Goal: Transaction & Acquisition: Purchase product/service

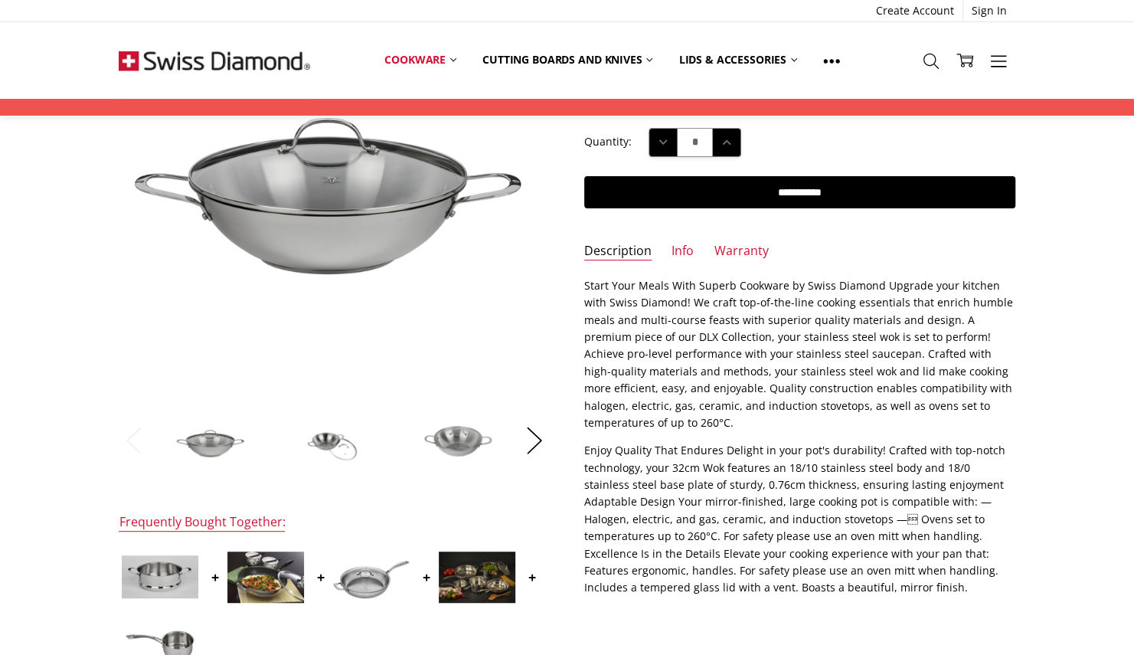
scroll to position [217, 0]
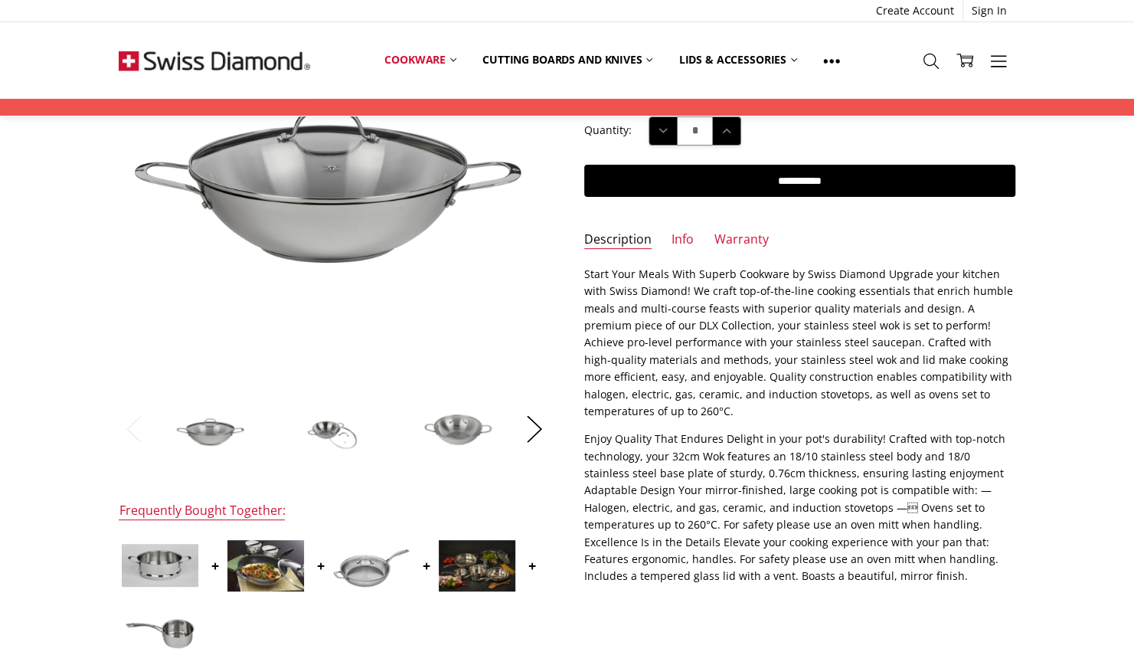
click at [242, 572] on img at bounding box center [265, 565] width 77 height 51
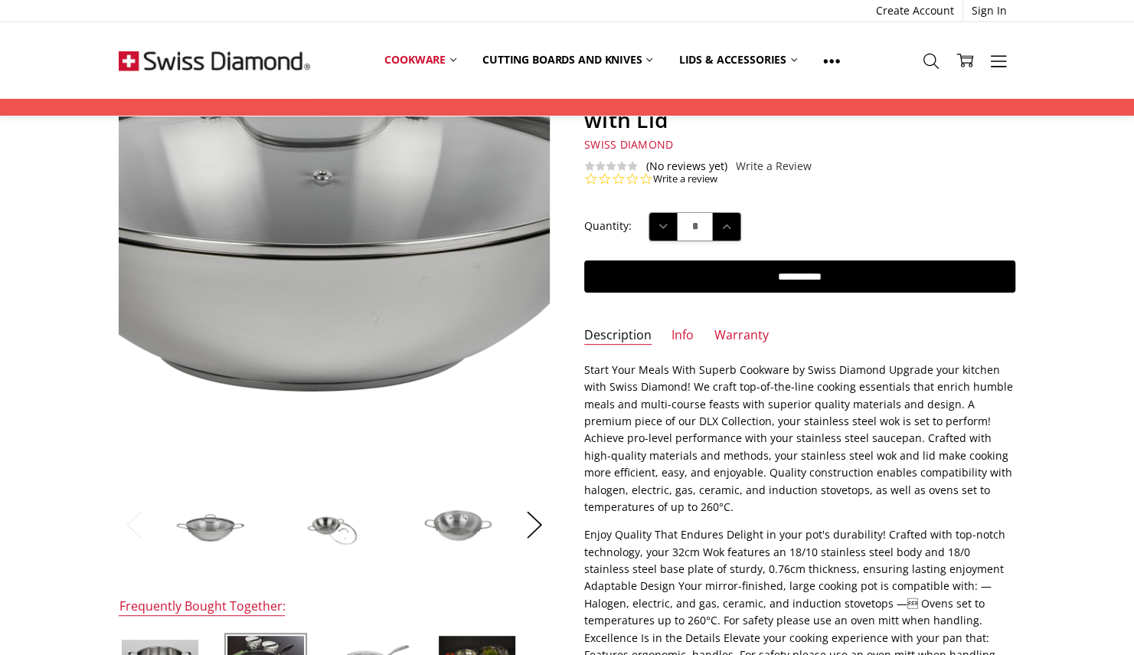
scroll to position [113, 0]
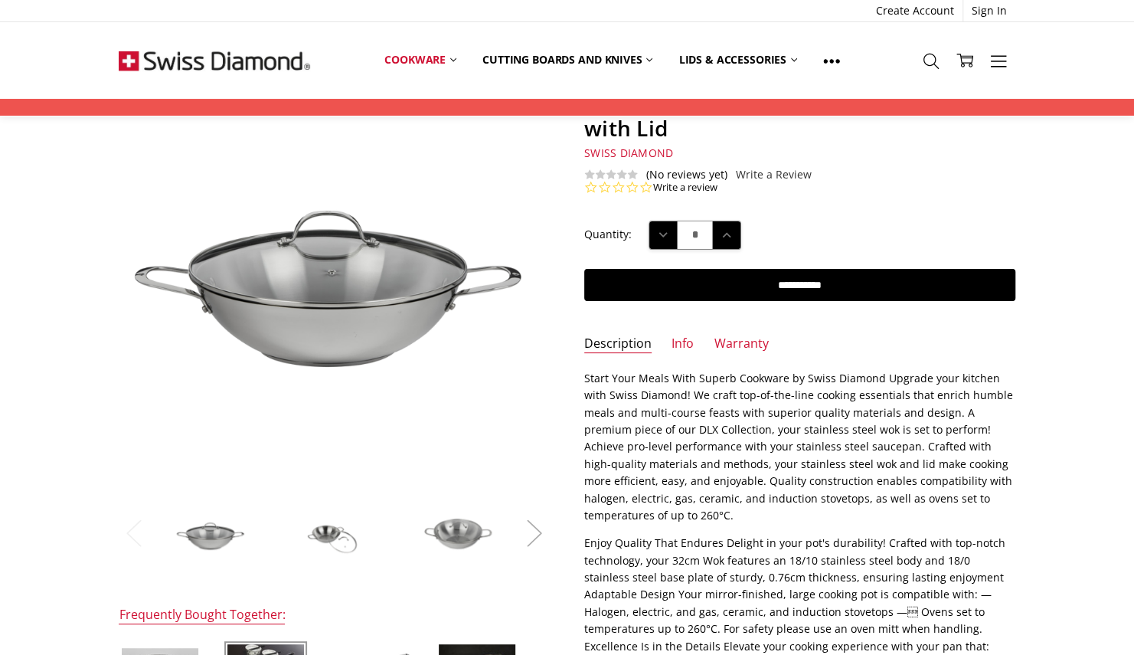
click at [543, 532] on button "Next" at bounding box center [534, 533] width 31 height 47
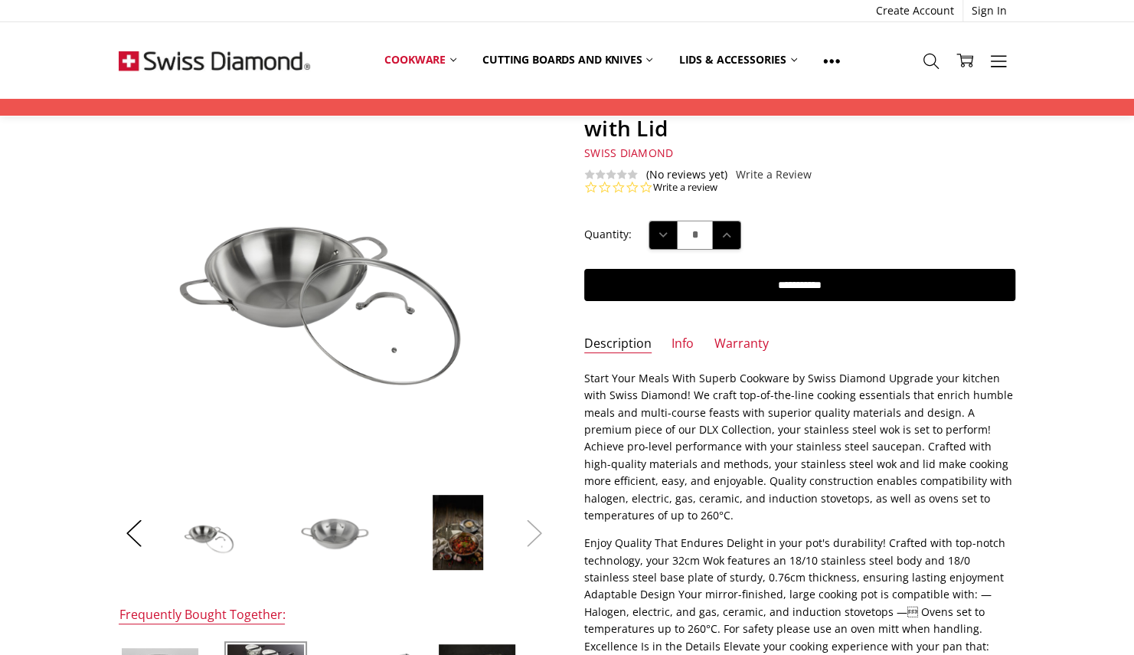
click at [543, 532] on button "Next" at bounding box center [534, 533] width 31 height 47
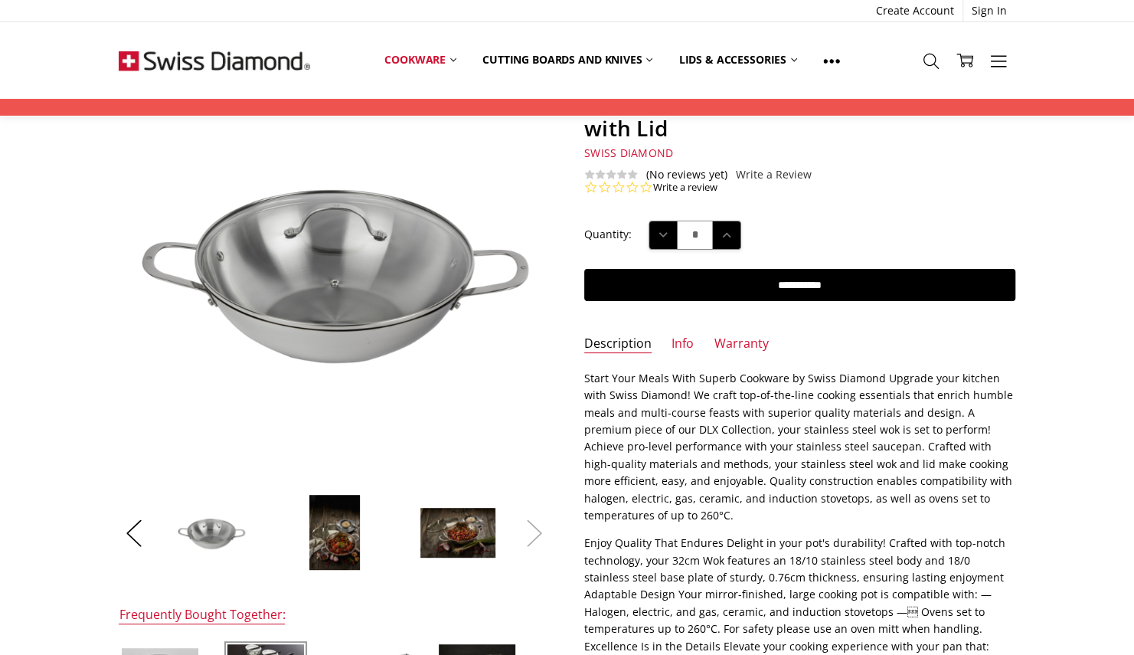
click at [543, 532] on button "Next" at bounding box center [534, 533] width 31 height 47
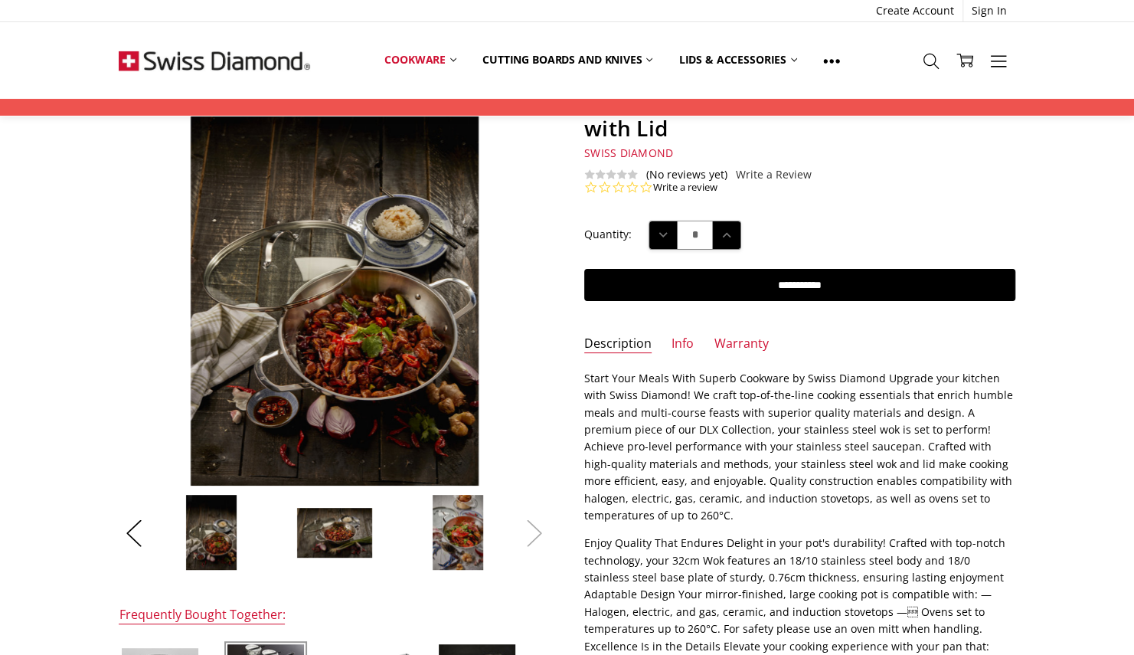
click at [543, 532] on button "Next" at bounding box center [534, 533] width 31 height 47
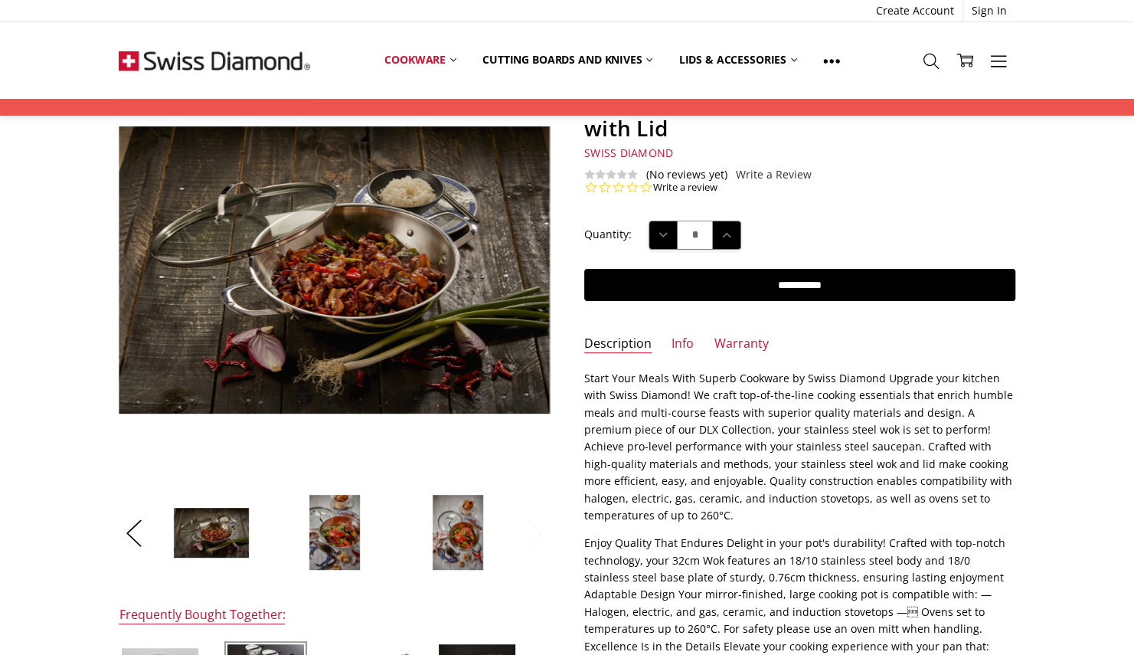
click at [543, 532] on button "Next" at bounding box center [534, 533] width 31 height 47
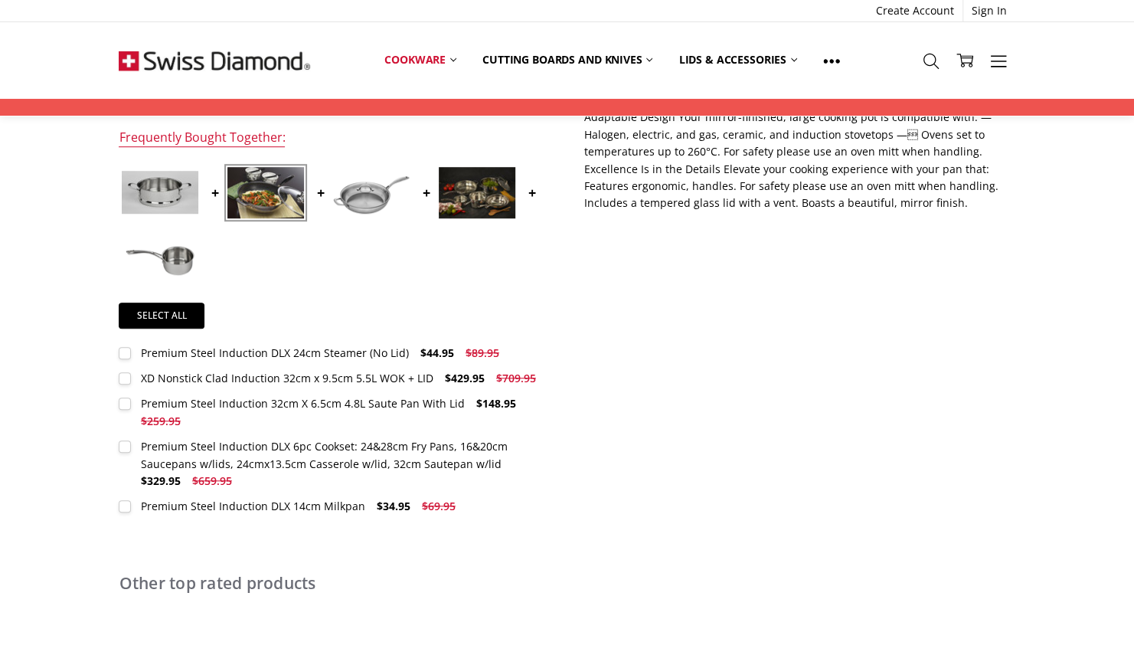
scroll to position [589, 0]
click at [127, 378] on label "XD Nonstick Clad Induction 32cm x 9.5cm 5.5L WOK + LID $429.95 $709.95 MSRP: Yo…" at bounding box center [331, 379] width 425 height 17
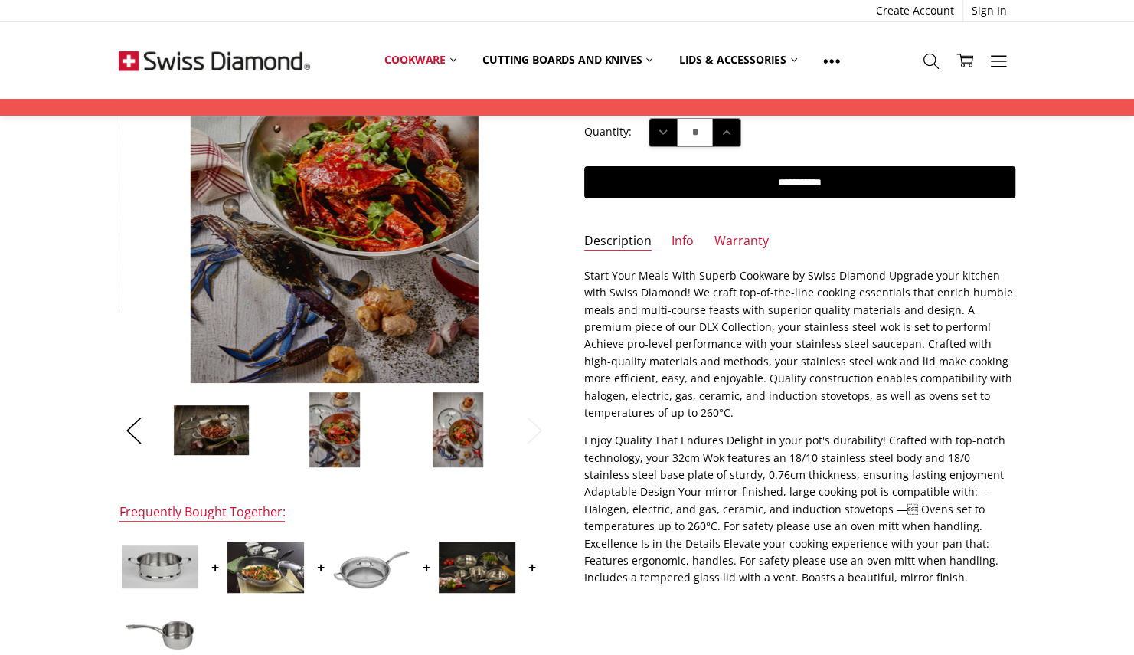
scroll to position [0, 0]
